Goal: Information Seeking & Learning: Learn about a topic

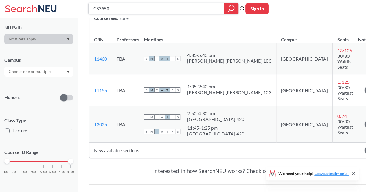
scroll to position [87, 0]
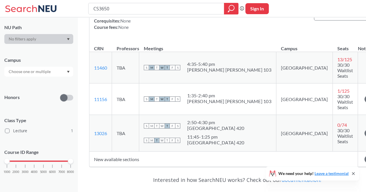
click at [33, 73] on input "text" at bounding box center [30, 71] width 49 height 7
click at [43, 71] on input "text" at bounding box center [30, 71] width 49 height 7
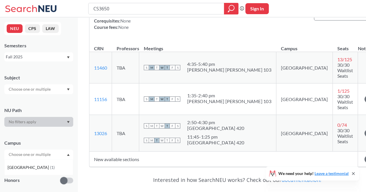
click at [43, 60] on div "Fall 2025" at bounding box center [36, 57] width 60 height 6
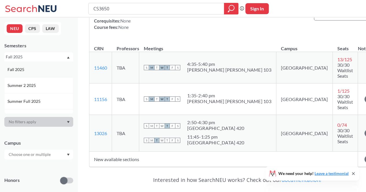
click at [38, 68] on div "Fall 2025" at bounding box center [40, 69] width 65 height 6
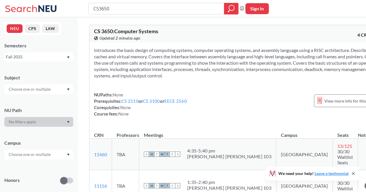
click at [42, 122] on div at bounding box center [38, 122] width 69 height 10
click at [22, 155] on input "text" at bounding box center [30, 154] width 49 height 7
click at [43, 56] on div "Fall 2025" at bounding box center [36, 57] width 60 height 6
drag, startPoint x: 145, startPoint y: 10, endPoint x: 73, endPoint y: 9, distance: 71.1
click at [73, 9] on div "CS3650 Phrase search guarantees the exact search appears in the results. Ex. If…" at bounding box center [183, 8] width 366 height 17
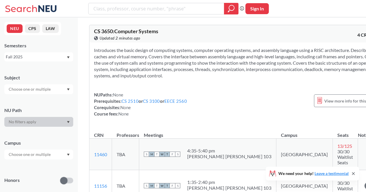
click at [47, 151] on div at bounding box center [38, 155] width 69 height 10
click at [44, 156] on input "text" at bounding box center [30, 154] width 49 height 7
click at [55, 140] on div "Campus" at bounding box center [38, 143] width 69 height 6
click at [230, 4] on div at bounding box center [231, 9] width 14 height 12
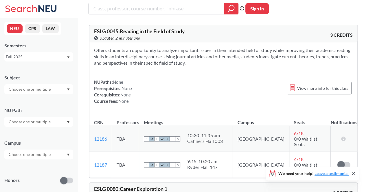
click at [27, 156] on input "text" at bounding box center [30, 154] width 49 height 7
click at [13, 181] on span "Online" at bounding box center [14, 183] width 13 height 6
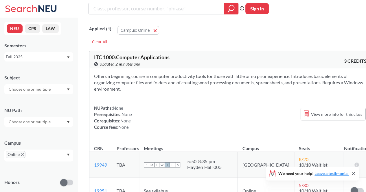
click at [140, 8] on input "search" at bounding box center [156, 9] width 127 height 10
type input "C"
type input "MATH"
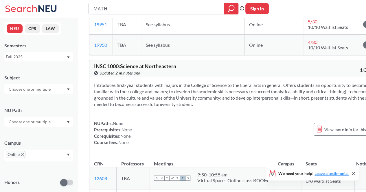
scroll to position [954, 0]
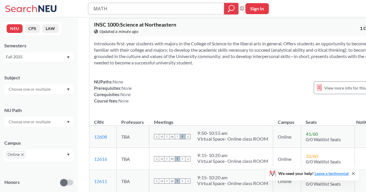
drag, startPoint x: 120, startPoint y: 10, endPoint x: 87, endPoint y: 13, distance: 32.5
click at [87, 13] on div "MATH Phrase search guarantees the exact search appears in the results. Ex. If y…" at bounding box center [183, 8] width 366 height 17
click at [18, 56] on div "Fall 2025" at bounding box center [36, 57] width 60 height 6
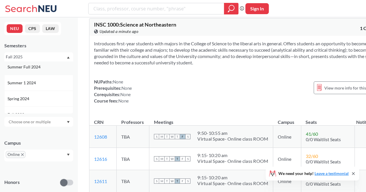
scroll to position [0, 0]
click at [26, 85] on span "Summer 2 2025" at bounding box center [22, 85] width 29 height 6
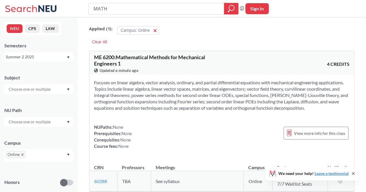
click at [28, 56] on div "Summer 2 2025" at bounding box center [36, 57] width 60 height 6
click at [28, 103] on span "Summer Full 2025" at bounding box center [25, 101] width 34 height 6
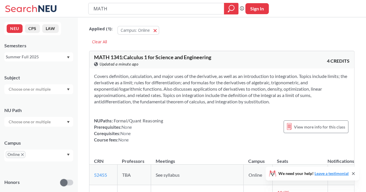
drag, startPoint x: 118, startPoint y: 7, endPoint x: 66, endPoint y: 16, distance: 52.0
click at [66, 16] on div "MATH Phrase search guarantees the exact search appears in the results. Ex. If y…" at bounding box center [183, 8] width 366 height 17
type input "COMM"
click at [227, 8] on div at bounding box center [231, 9] width 14 height 12
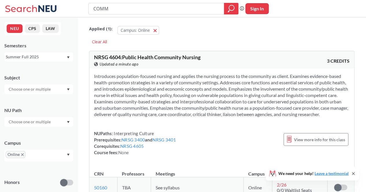
drag, startPoint x: 132, startPoint y: 12, endPoint x: 94, endPoint y: 13, distance: 37.9
click at [94, 13] on input "COMM" at bounding box center [156, 9] width 127 height 10
type input "LPSC"
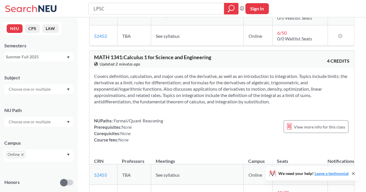
scroll to position [520, 0]
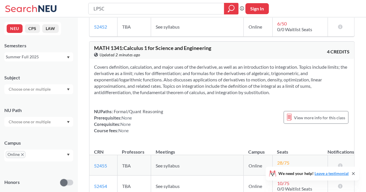
drag, startPoint x: 161, startPoint y: 10, endPoint x: 94, endPoint y: 12, distance: 66.5
click at [94, 12] on input "LPSC" at bounding box center [156, 9] width 127 height 10
type input "CRIM"
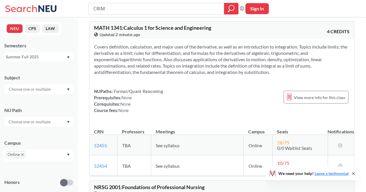
scroll to position [549, 0]
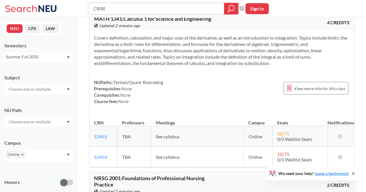
drag, startPoint x: 127, startPoint y: 4, endPoint x: 78, endPoint y: 10, distance: 49.7
click at [78, 10] on div "[PERSON_NAME] Phrase search guarantees the exact search appears in the results.…" at bounding box center [183, 8] width 366 height 17
type input "POLS"
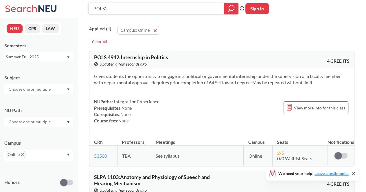
drag, startPoint x: 132, startPoint y: 9, endPoint x: 36, endPoint y: 16, distance: 95.9
click at [36, 16] on div "POLS\ Phrase search guarantees the exact search appears in the results. Ex. If …" at bounding box center [183, 8] width 366 height 17
type input "CY"
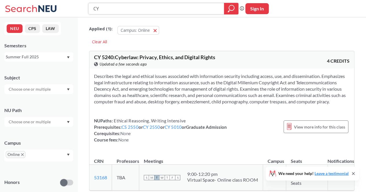
type input "CY4"
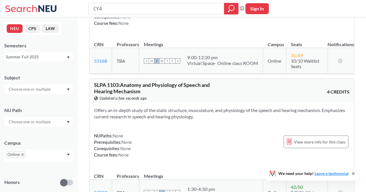
scroll to position [116, 0]
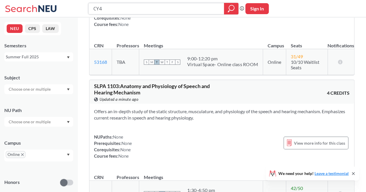
drag, startPoint x: 121, startPoint y: 5, endPoint x: 66, endPoint y: 10, distance: 56.1
click at [66, 10] on div "CY4 Phrase search guarantees the exact search appears in the results. Ex. If yo…" at bounding box center [183, 8] width 366 height 17
type input "COMM"
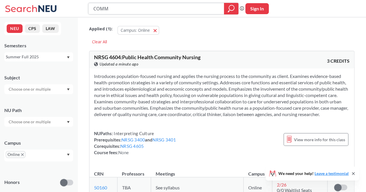
drag, startPoint x: 144, startPoint y: 7, endPoint x: 36, endPoint y: 7, distance: 107.5
click at [36, 7] on div "COMM Phrase search guarantees the exact search appears in the results. Ex. If y…" at bounding box center [183, 8] width 366 height 17
